Goal: Task Accomplishment & Management: Use online tool/utility

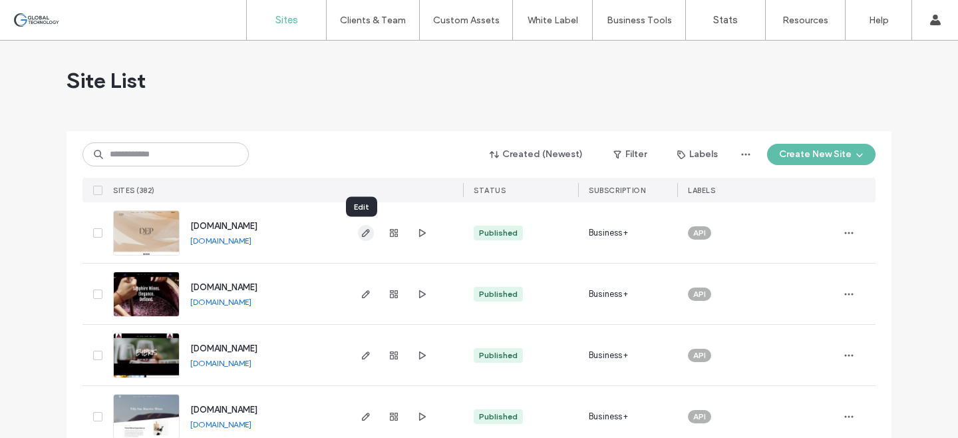
click at [362, 235] on icon "button" at bounding box center [366, 233] width 11 height 11
